Goal: Task Accomplishment & Management: Complete application form

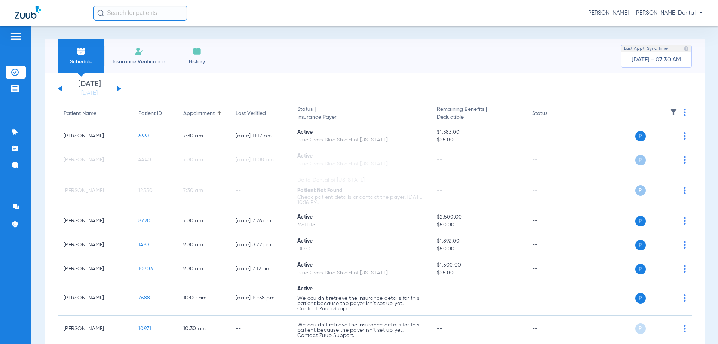
click at [143, 59] on span "Insurance Verification" at bounding box center [139, 61] width 58 height 7
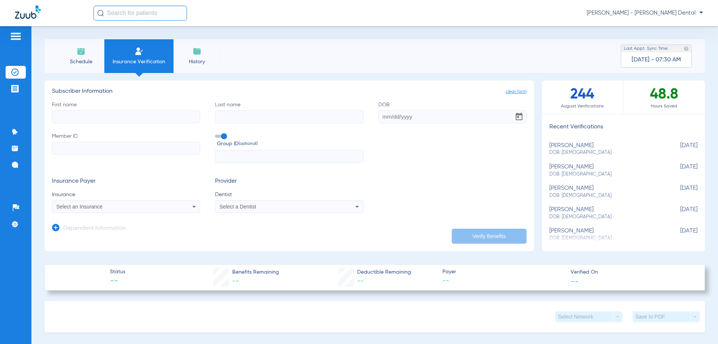
click at [69, 117] on input "First name" at bounding box center [126, 116] width 148 height 13
paste input "[PERSON_NAME]"
type input "[PERSON_NAME]"
click at [250, 120] on input "Last name" at bounding box center [289, 116] width 148 height 13
paste input "[PERSON_NAME]"
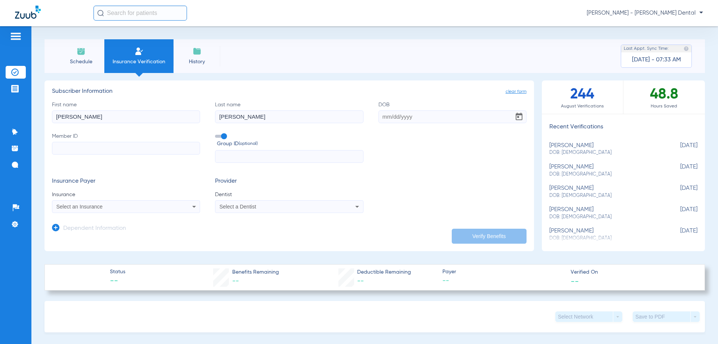
type input "[PERSON_NAME]"
drag, startPoint x: 83, startPoint y: 116, endPoint x: 0, endPoint y: 123, distance: 83.0
click at [0, 123] on div "Patients Insurance Verification Treatment Acceptance Communication Activity App…" at bounding box center [359, 198] width 718 height 344
type input "[PERSON_NAME]"
click at [417, 117] on input "DOB" at bounding box center [453, 116] width 148 height 13
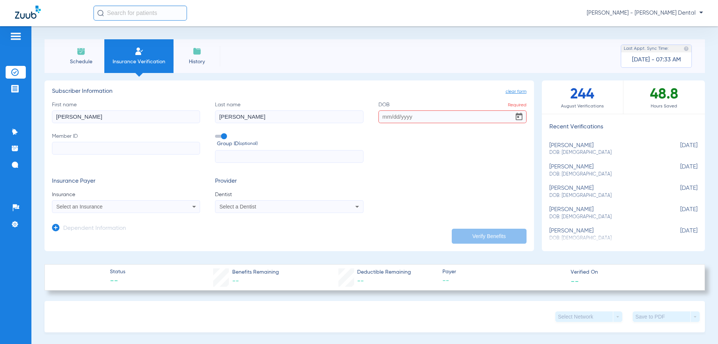
click at [389, 114] on input "DOB Required" at bounding box center [453, 116] width 148 height 13
paste input "[DATE]"
type input "[DATE]"
click at [82, 148] on input "Member ID" at bounding box center [126, 148] width 148 height 13
paste input "08069013937"
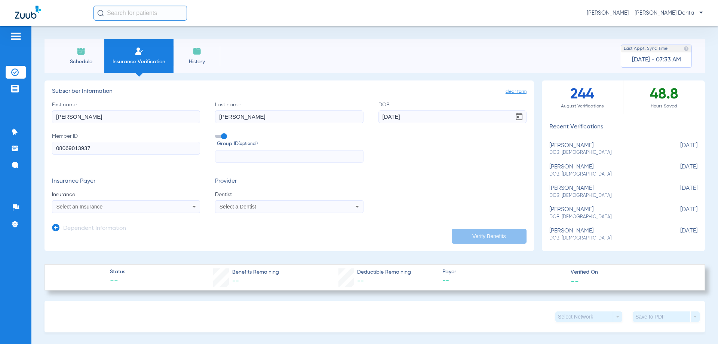
type input "08069013937"
click at [165, 205] on div "Select an Insurance" at bounding box center [112, 206] width 112 height 5
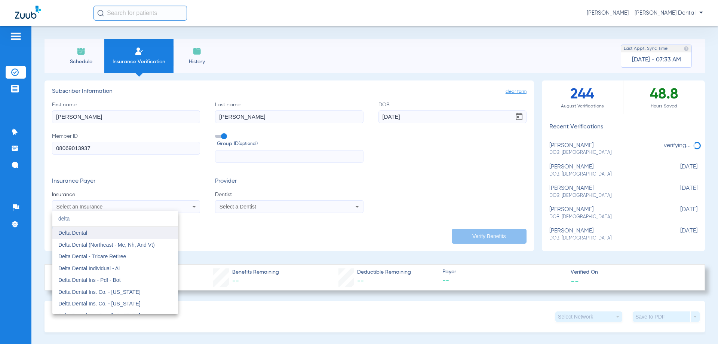
type input "delta"
click at [83, 233] on span "Delta Dental" at bounding box center [72, 233] width 29 height 6
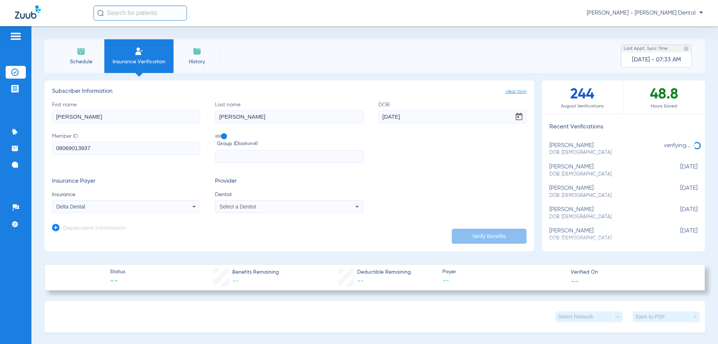
click at [258, 209] on div "Select a Dentist" at bounding box center [276, 206] width 112 height 5
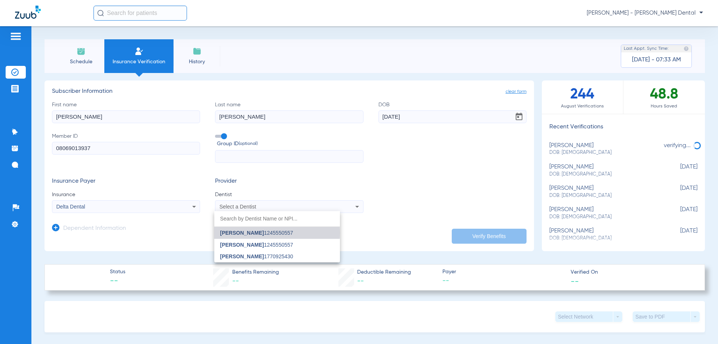
click at [261, 233] on span "[PERSON_NAME] 1245550557" at bounding box center [256, 232] width 73 height 5
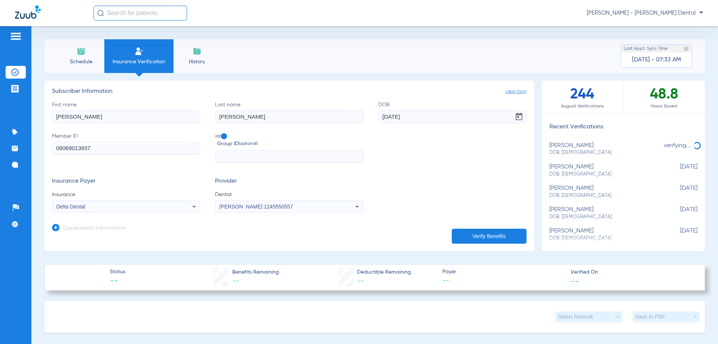
click at [490, 237] on button "Verify Benefits" at bounding box center [489, 236] width 75 height 15
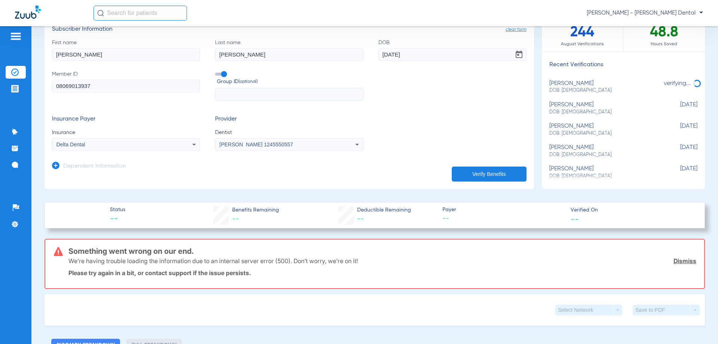
scroll to position [62, 0]
click at [680, 261] on link "Dismiss" at bounding box center [685, 260] width 23 height 7
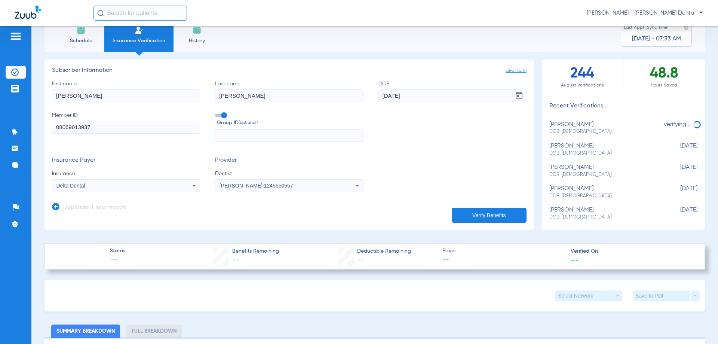
scroll to position [0, 0]
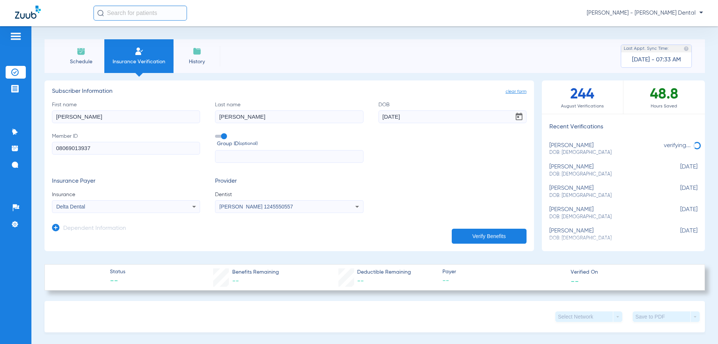
click at [480, 234] on button "Verify Benefits" at bounding box center [489, 236] width 75 height 15
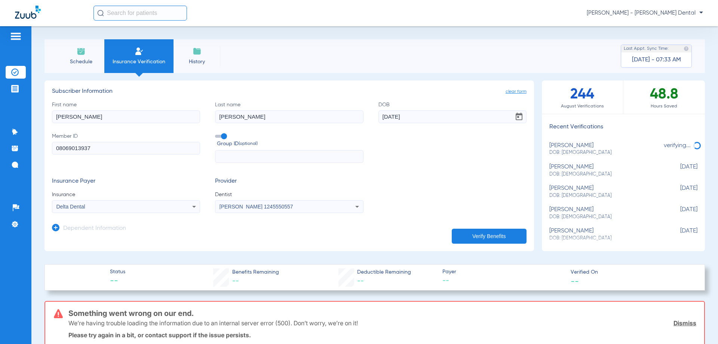
click at [190, 208] on icon at bounding box center [194, 206] width 9 height 9
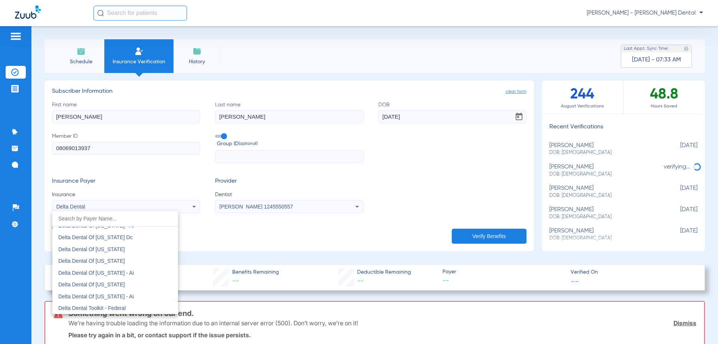
scroll to position [2048, 0]
click at [108, 260] on span "Delta Dental Of [US_STATE]" at bounding box center [91, 258] width 67 height 6
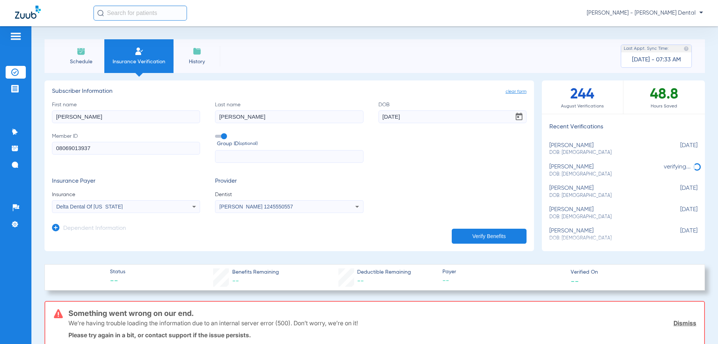
click at [680, 323] on link "Dismiss" at bounding box center [685, 322] width 23 height 7
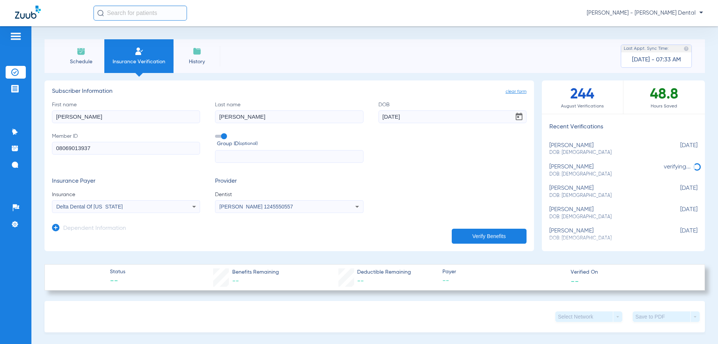
click at [486, 233] on button "Verify Benefits" at bounding box center [489, 236] width 75 height 15
drag, startPoint x: 404, startPoint y: 155, endPoint x: 438, endPoint y: 41, distance: 119.3
click at [438, 41] on div "Schedule Insurance Verification History Last Appt. Sync Time: [DATE] - 07:33 AM" at bounding box center [375, 56] width 661 height 34
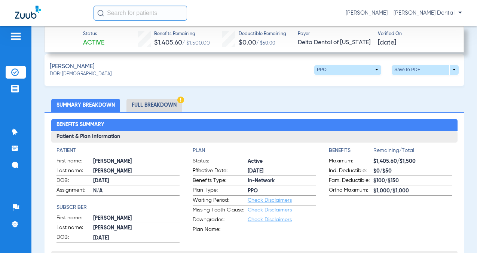
scroll to position [250, 0]
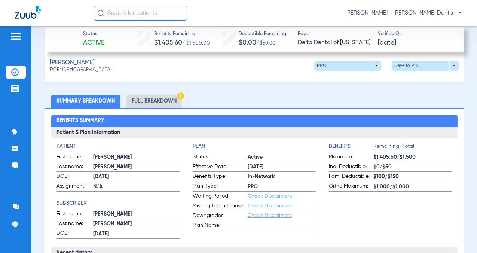
click at [146, 99] on li "Full Breakdown" at bounding box center [153, 101] width 55 height 13
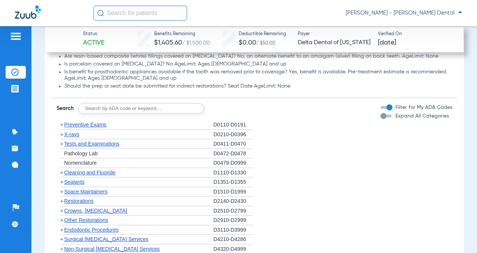
scroll to position [948, 0]
click at [67, 134] on span "X-rays" at bounding box center [71, 134] width 15 height 6
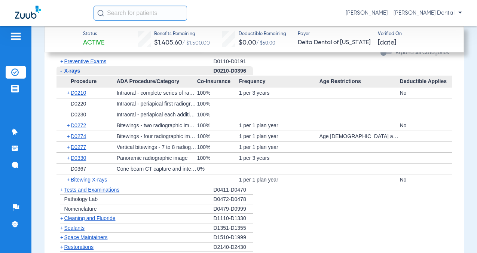
scroll to position [96, 0]
